Goal: Navigation & Orientation: Find specific page/section

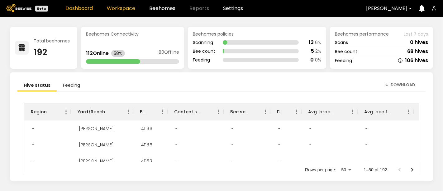
click at [117, 9] on link "Workspace" at bounding box center [121, 8] width 28 height 5
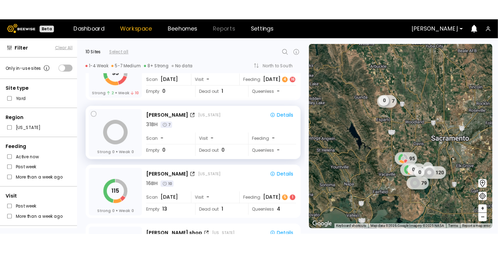
scroll to position [138, 0]
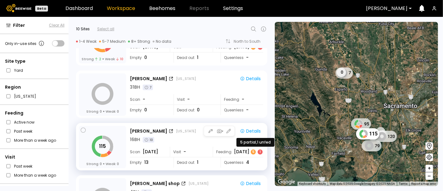
click at [252, 152] on div "5" at bounding box center [253, 151] width 5 height 5
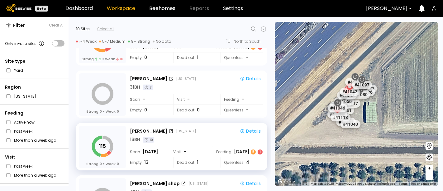
drag, startPoint x: 307, startPoint y: 60, endPoint x: 383, endPoint y: 116, distance: 94.6
click at [386, 115] on div "# 41073 # 41101 # 40069 # 40200 # 40113 # 41140 # 40702 # 40306 # 40203 # 40714…" at bounding box center [356, 104] width 163 height 164
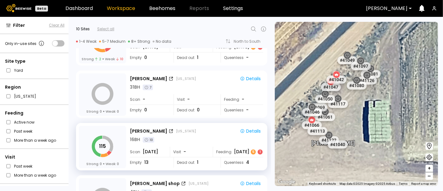
drag, startPoint x: 336, startPoint y: 104, endPoint x: 360, endPoint y: 118, distance: 28.1
click at [360, 118] on div "# 41073 # 41101 # 40069 # 40200 # 40113 # 41140 # 40702 # 40306 # 40203 # 40714…" at bounding box center [356, 104] width 163 height 164
click at [252, 151] on div "5" at bounding box center [253, 151] width 5 height 5
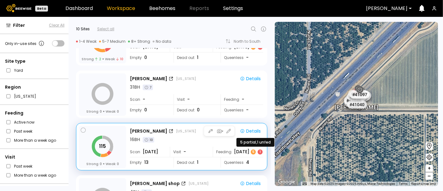
click at [258, 152] on div "1" at bounding box center [259, 151] width 5 height 5
click at [253, 153] on div "5" at bounding box center [253, 151] width 5 height 5
click at [258, 152] on div "1" at bounding box center [259, 151] width 5 height 5
click at [252, 153] on div "5" at bounding box center [253, 151] width 5 height 5
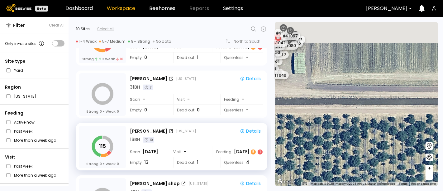
drag, startPoint x: 298, startPoint y: 71, endPoint x: 381, endPoint y: 181, distance: 138.2
click at [387, 190] on html "Beta Dashboard Workspace Beehomes Reports Settings Dixon Filter Clear All Only …" at bounding box center [221, 95] width 443 height 191
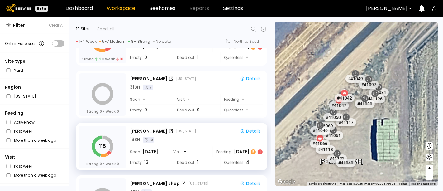
drag, startPoint x: 348, startPoint y: 141, endPoint x: 366, endPoint y: 134, distance: 19.3
click at [366, 134] on div "# 41073 # 41101 # 40069 # 40200 # 40113 # 41140 # 40702 # 40306 # 40203 # 40714…" at bounding box center [356, 104] width 163 height 164
click at [145, 149] on span "Aug 07" at bounding box center [151, 151] width 16 height 7
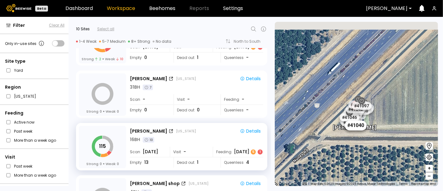
drag, startPoint x: 327, startPoint y: 70, endPoint x: 354, endPoint y: 139, distance: 74.0
click at [354, 130] on div "# 41040" at bounding box center [356, 125] width 22 height 10
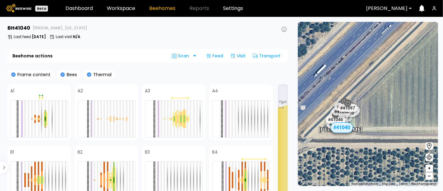
drag, startPoint x: 345, startPoint y: 105, endPoint x: 310, endPoint y: 134, distance: 45.9
click at [310, 134] on div "Nunes # 41073 # 41101 # 40069 # 40200 # 40113 # 41140 # 40702 # 40306 # 40203 #…" at bounding box center [368, 104] width 140 height 164
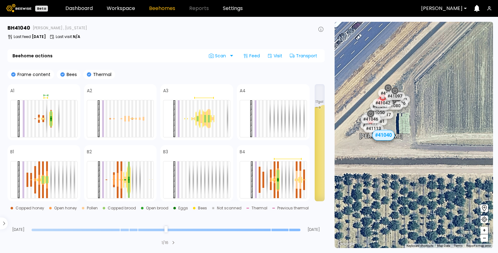
drag, startPoint x: 381, startPoint y: 131, endPoint x: 458, endPoint y: 24, distance: 131.8
click at [442, 24] on div "Nunes # 41073 # 41101 # 40069 # 40200 # 40113 # 41140 # 40702 # 40306 # 40203 #…" at bounding box center [414, 135] width 158 height 226
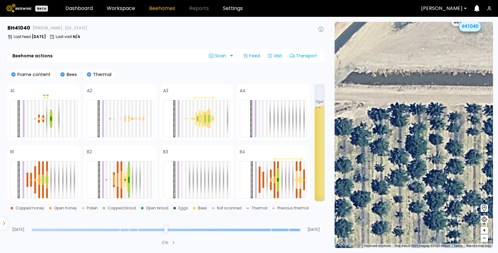
drag, startPoint x: 401, startPoint y: 95, endPoint x: 360, endPoint y: 150, distance: 68.1
click at [362, 150] on div "# 41073 # 41101 # 40069 # 40200 # 40113 # 41140 # 40702 # 40306 # 40203 # 40714…" at bounding box center [414, 135] width 158 height 226
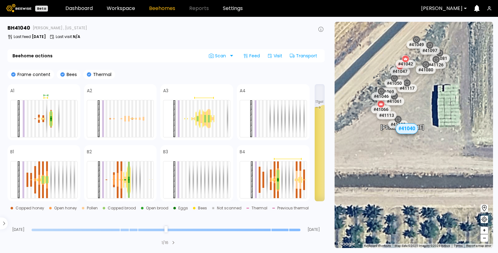
drag, startPoint x: 420, startPoint y: 82, endPoint x: 423, endPoint y: 104, distance: 22.3
click at [423, 104] on div "# 41073 # 41101 # 40069 # 40200 # 40113 # 41140 # 40702 # 40306 # 40203 # 40714…" at bounding box center [414, 135] width 158 height 226
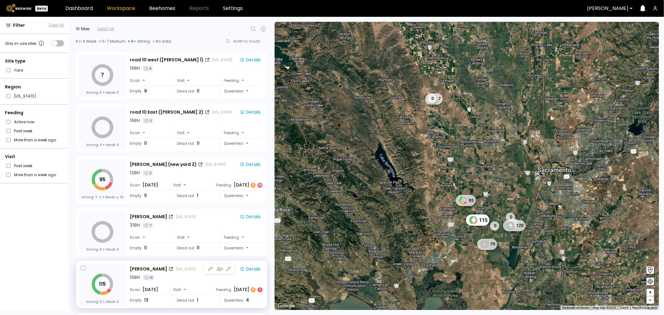
click at [170, 278] on div "16 BH 10" at bounding box center [196, 277] width 133 height 7
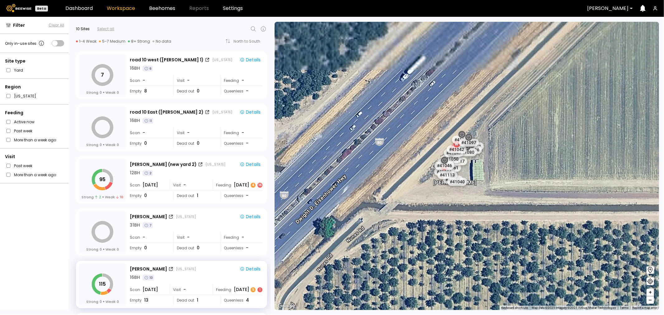
drag, startPoint x: 461, startPoint y: 165, endPoint x: 443, endPoint y: 246, distance: 83.4
click at [443, 246] on div "Nunes # 41073 # 41101 # 40069 # 40200 # 40113 # 41140 # 40702 # 40306 # 40203 #…" at bounding box center [467, 166] width 384 height 288
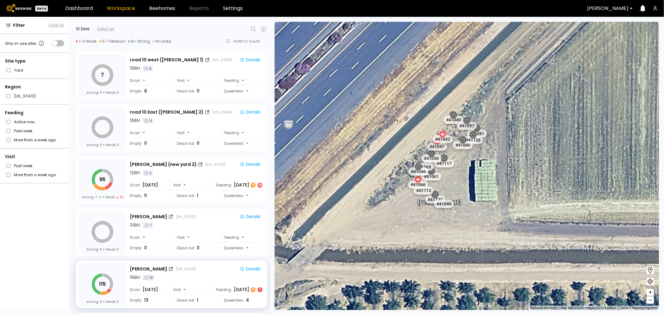
drag, startPoint x: 484, startPoint y: 176, endPoint x: 467, endPoint y: 174, distance: 16.6
click at [467, 174] on div "Nunes # 41073 # 41101 # 40069 # 40200 # 40113 # 41140 # 40702 # 40306 # 40203 #…" at bounding box center [467, 166] width 384 height 288
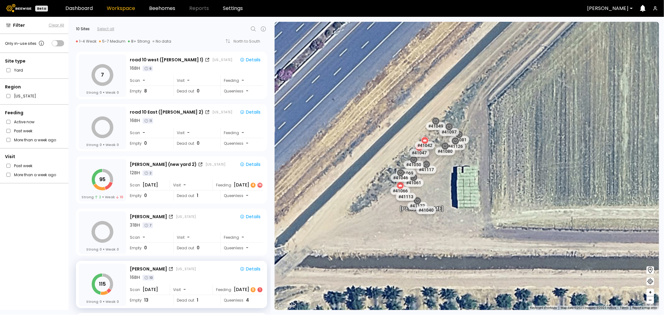
drag, startPoint x: 467, startPoint y: 179, endPoint x: 454, endPoint y: 187, distance: 16.1
click at [454, 187] on div "Nunes # 41073 # 41101 # 40069 # 40200 # 40113 # 41140 # 40702 # 40306 # 40203 #…" at bounding box center [467, 166] width 384 height 288
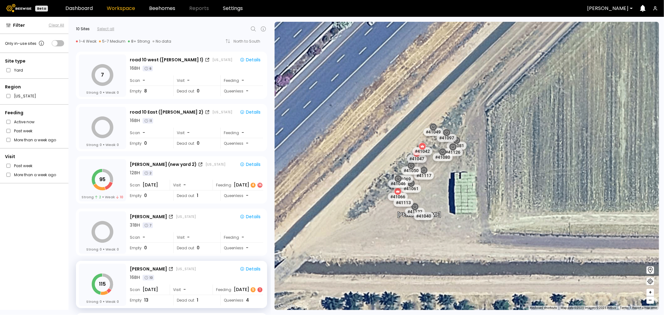
drag, startPoint x: 466, startPoint y: 167, endPoint x: 455, endPoint y: 167, distance: 10.6
click at [458, 183] on div "Nunes # 41073 # 41101 # 40069 # 40200 # 40113 # 41140 # 40702 # 40306 # 40203 #…" at bounding box center [467, 166] width 384 height 288
